Goal: Check status: Check status

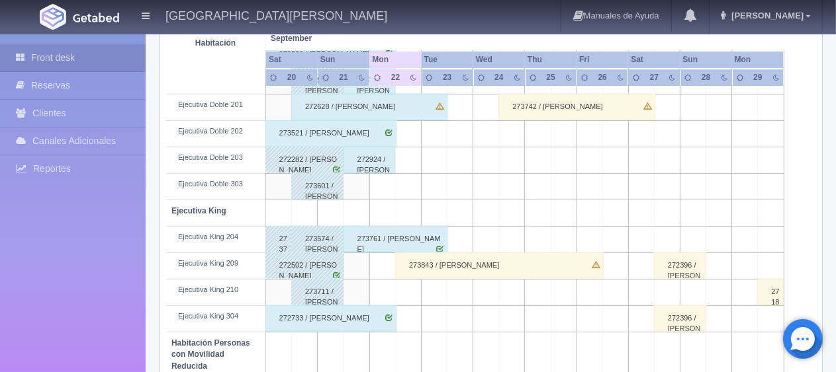
scroll to position [529, 0]
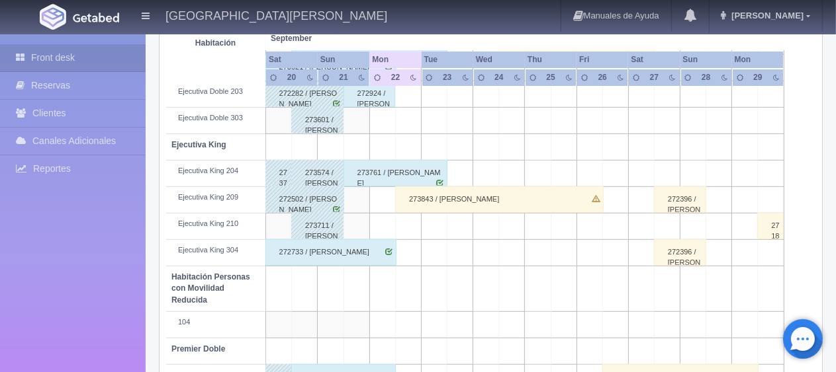
click at [389, 259] on div "272733 / [PERSON_NAME]" at bounding box center [330, 252] width 131 height 26
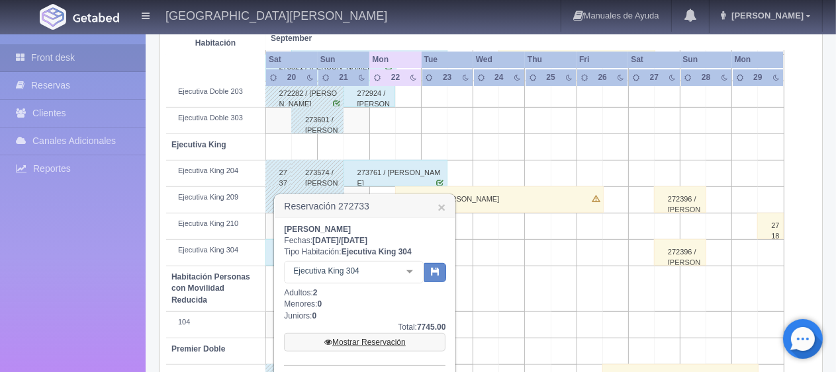
click at [380, 340] on link "Mostrar Reservación" at bounding box center [364, 342] width 161 height 19
click at [376, 341] on link "Mostrar Reservación" at bounding box center [364, 342] width 161 height 19
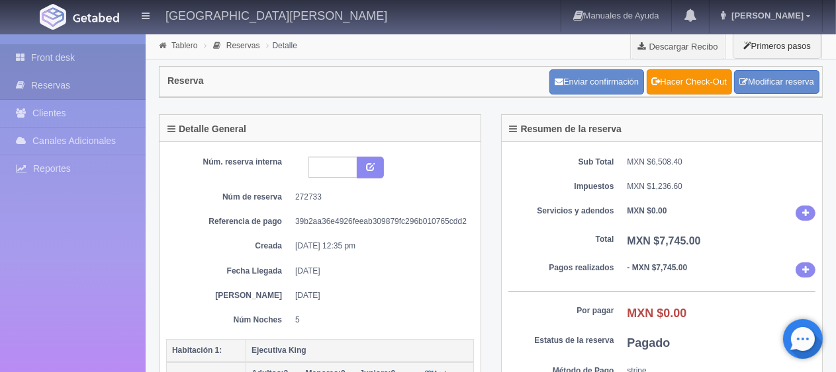
click at [87, 57] on link "Front desk" at bounding box center [73, 57] width 146 height 27
